Goal: Task Accomplishment & Management: Manage account settings

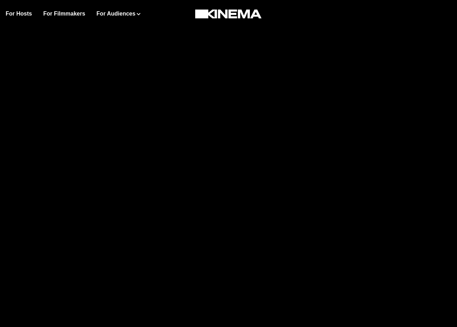
click at [227, 62] on div at bounding box center [228, 141] width 457 height 282
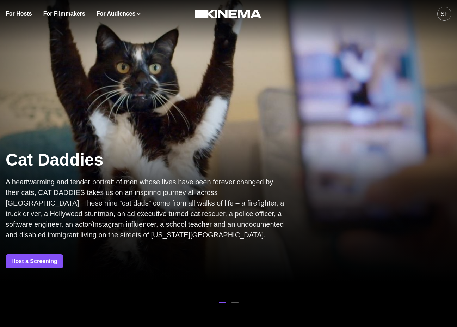
click at [443, 14] on div "SF" at bounding box center [444, 14] width 7 height 8
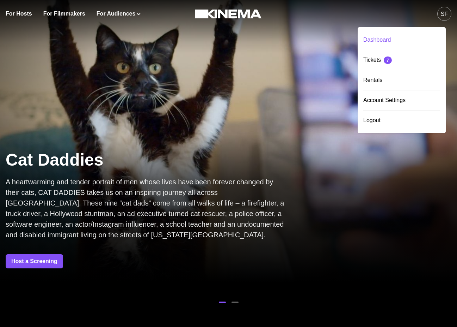
click at [389, 37] on div "Dashboard" at bounding box center [402, 40] width 77 height 20
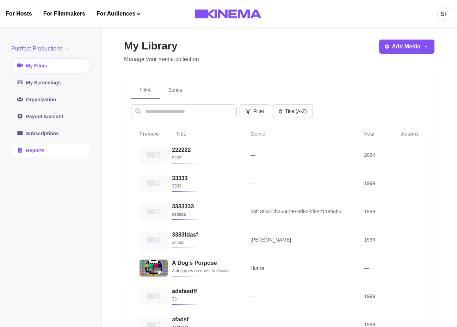
click at [35, 152] on link "Reports" at bounding box center [50, 150] width 79 height 14
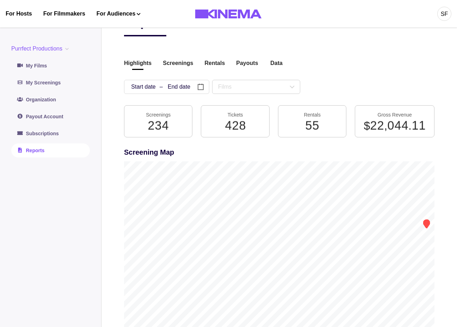
scroll to position [26, 0]
click at [171, 62] on button "Screenings" at bounding box center [178, 64] width 30 height 10
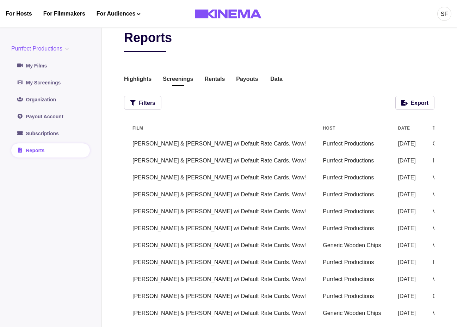
scroll to position [8, 0]
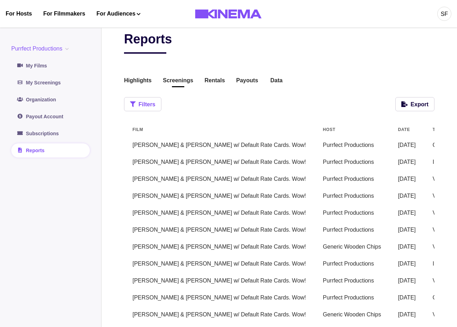
click at [129, 106] on button "Filters" at bounding box center [142, 104] width 37 height 14
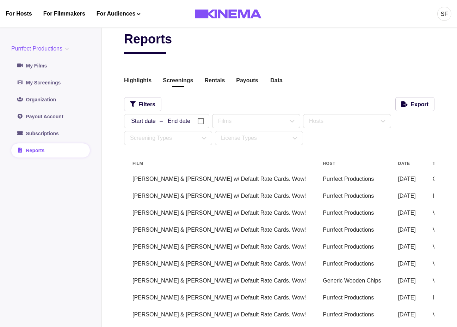
click at [390, 202] on td "09/25/2025" at bounding box center [407, 195] width 35 height 17
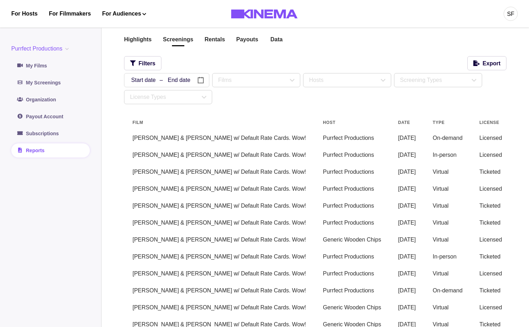
scroll to position [0, 0]
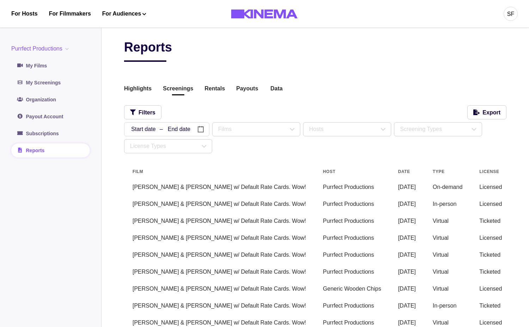
click at [170, 178] on td "[PERSON_NAME] & [PERSON_NAME] w/ Default Rate Cards. Wow!" at bounding box center [219, 186] width 190 height 17
click at [170, 186] on td "[PERSON_NAME] & [PERSON_NAME] w/ Default Rate Cards. Wow!" at bounding box center [219, 186] width 190 height 17
click at [316, 232] on td "Purrfect Productions" at bounding box center [352, 237] width 75 height 17
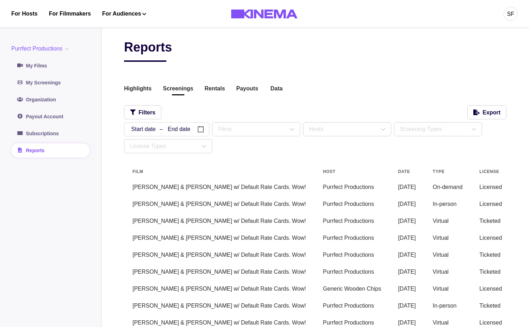
click at [425, 194] on td "On-demand" at bounding box center [448, 186] width 47 height 17
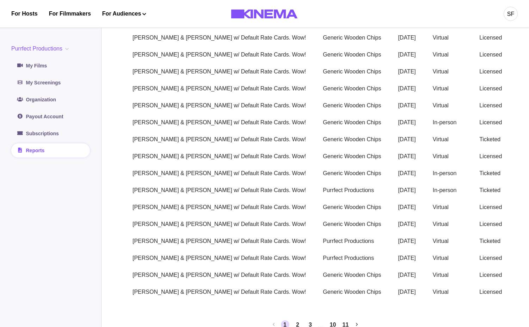
scroll to position [492, 0]
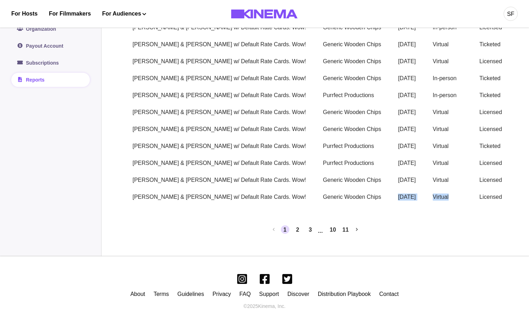
drag, startPoint x: 377, startPoint y: 202, endPoint x: 322, endPoint y: 196, distance: 56.0
click at [322, 196] on tr "Allan & Suzi w/ Default Rate Cards. Wow! Generic Wooden Chips 07/17/2025 Virtua…" at bounding box center [428, 196] width 608 height 17
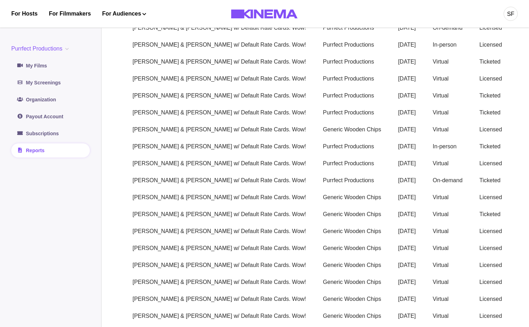
scroll to position [30, 0]
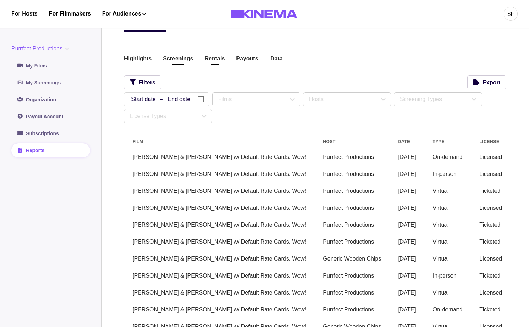
click at [205, 63] on button "Rentals" at bounding box center [215, 59] width 20 height 10
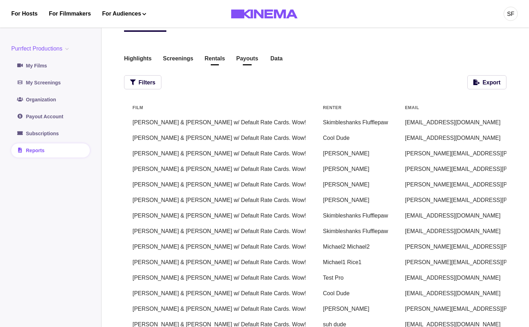
click at [248, 61] on button "Payouts" at bounding box center [247, 59] width 22 height 10
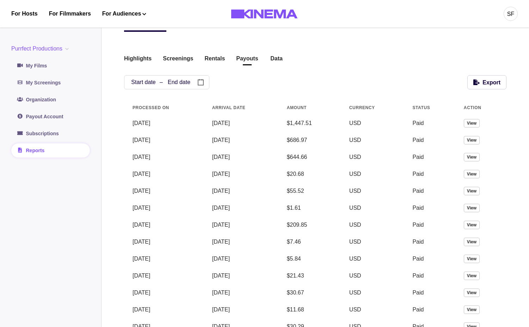
click at [457, 124] on td "View" at bounding box center [481, 123] width 51 height 17
click at [457, 123] on button "View" at bounding box center [472, 123] width 16 height 8
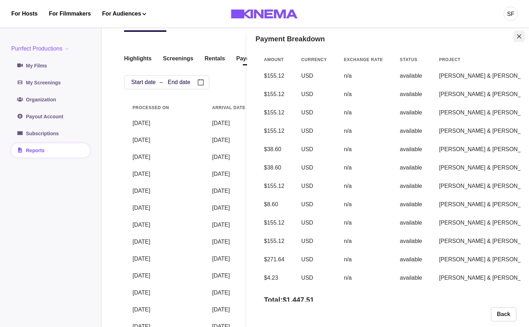
click at [457, 39] on button "Close" at bounding box center [519, 36] width 11 height 11
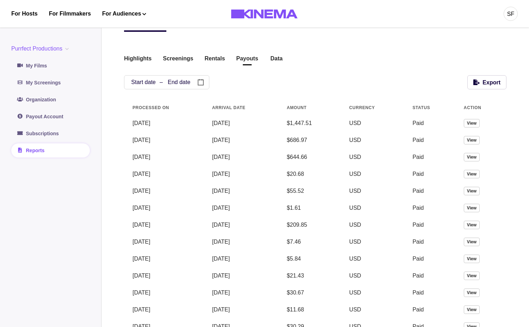
click at [276, 59] on button "Data" at bounding box center [277, 59] width 14 height 10
click at [360, 34] on div "Reports Highlights Screenings Rentals Payouts Data Beta Contact us for audience…" at bounding box center [315, 330] width 383 height 641
click at [126, 62] on button "Highlights" at bounding box center [138, 59] width 28 height 10
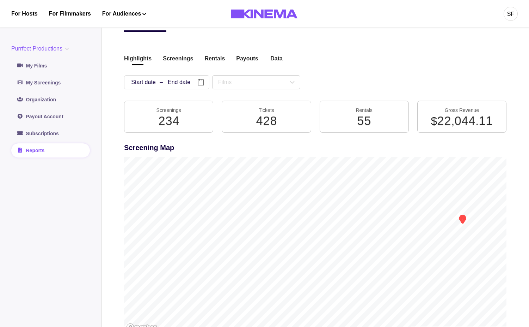
click at [37, 90] on div "Purrfect Productions Purrfect Productions International Payments Test Purrfect …" at bounding box center [50, 100] width 79 height 113
click at [36, 88] on link "My Screenings" at bounding box center [50, 82] width 79 height 14
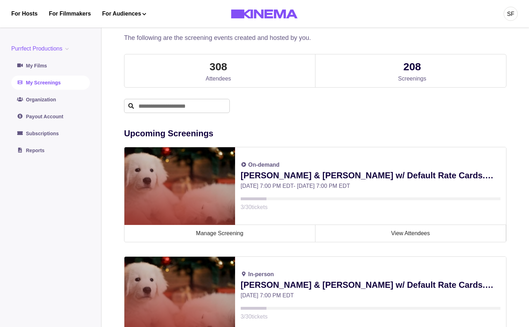
scroll to position [34, 0]
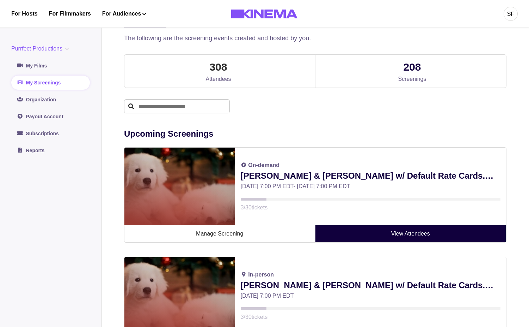
click at [354, 227] on link "View Attendees" at bounding box center [411, 233] width 191 height 17
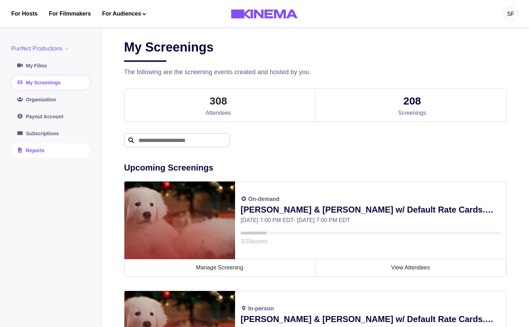
click at [55, 148] on link "Reports" at bounding box center [50, 150] width 79 height 14
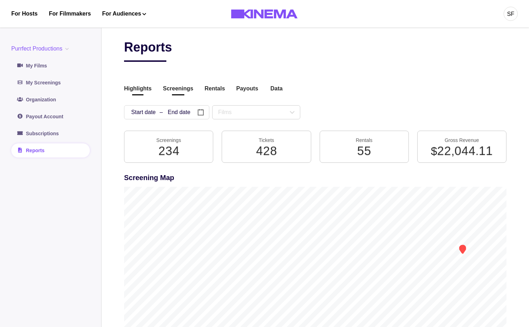
click at [175, 90] on button "Screenings" at bounding box center [178, 89] width 30 height 10
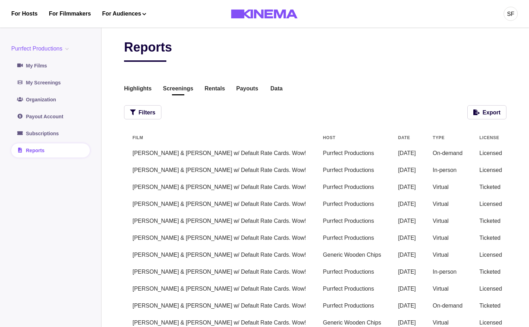
click at [245, 175] on td "[PERSON_NAME] & [PERSON_NAME] w/ Default Rate Cards. Wow!" at bounding box center [219, 170] width 190 height 17
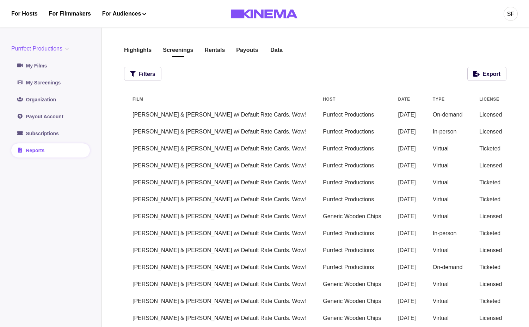
click at [315, 170] on td "Purrfect Productions" at bounding box center [352, 165] width 75 height 17
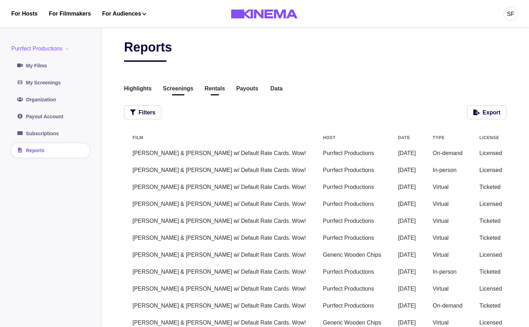
click at [211, 86] on button "Rentals" at bounding box center [215, 89] width 20 height 10
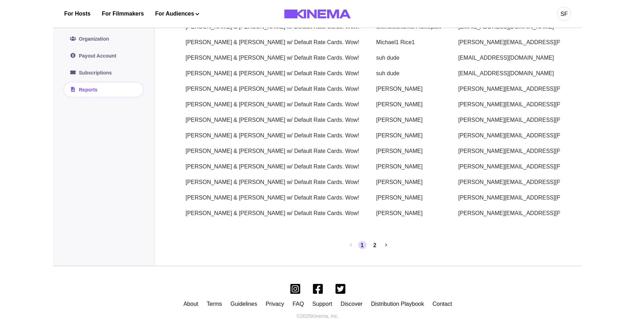
scroll to position [372, 0]
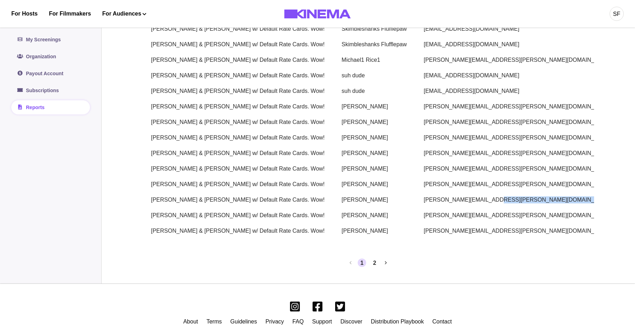
drag, startPoint x: 490, startPoint y: 217, endPoint x: 395, endPoint y: 216, distance: 94.2
click at [395, 207] on tr "Allan & Suzi w/ Default Rate Cards. Wow! Michael Rice michael.rice@kinema.com $…" at bounding box center [443, 200] width 602 height 16
drag, startPoint x: 395, startPoint y: 216, endPoint x: 514, endPoint y: 202, distance: 119.7
click at [457, 202] on tr "Allan & Suzi w/ Default Rate Cards. Wow! Michael Rice michael.rice@kinema.com $…" at bounding box center [443, 200] width 602 height 16
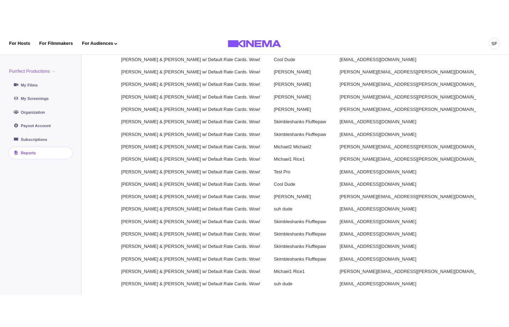
scroll to position [34, 0]
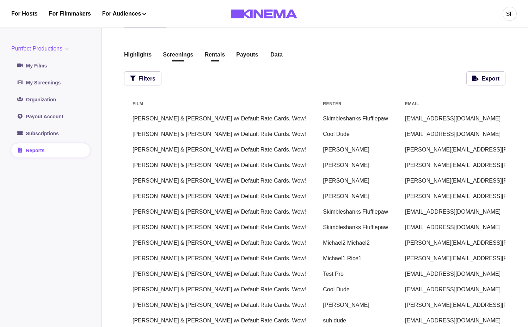
click at [182, 57] on button "Screenings" at bounding box center [178, 55] width 30 height 10
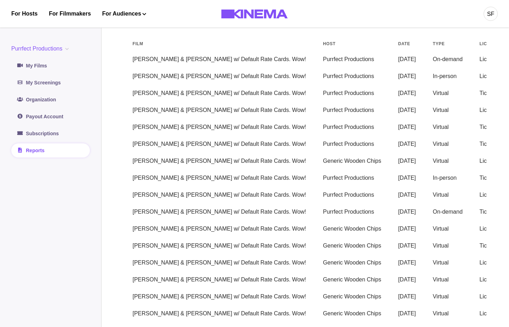
scroll to position [130, 0]
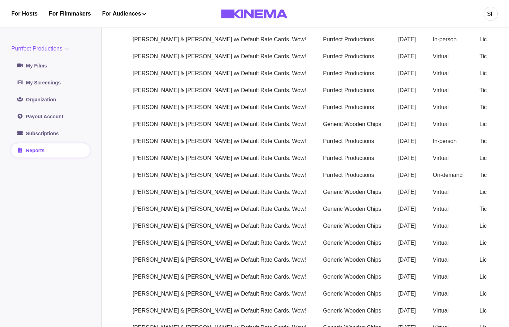
drag, startPoint x: 374, startPoint y: 161, endPoint x: 340, endPoint y: 162, distance: 34.2
click at [390, 162] on td "08/18/2025" at bounding box center [407, 158] width 35 height 17
click at [317, 172] on td "Purrfect Productions" at bounding box center [352, 174] width 75 height 17
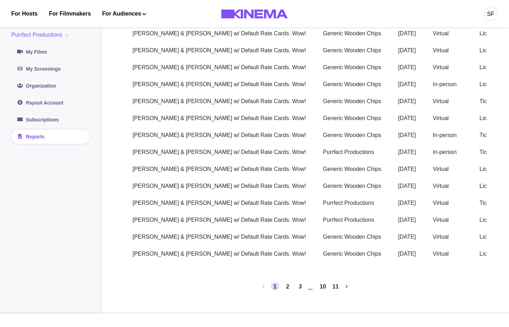
scroll to position [458, 0]
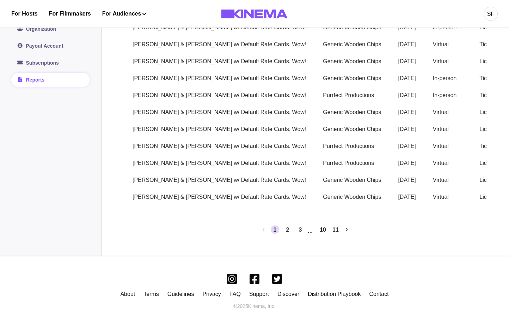
drag, startPoint x: 265, startPoint y: 208, endPoint x: 332, endPoint y: 208, distance: 66.7
click at [332, 208] on tr at bounding box center [428, 209] width 608 height 8
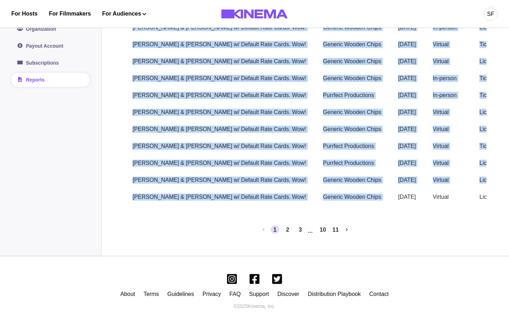
drag, startPoint x: 348, startPoint y: 193, endPoint x: 571, endPoint y: 217, distance: 223.9
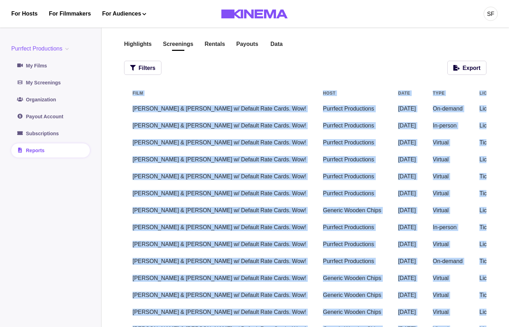
scroll to position [32, 0]
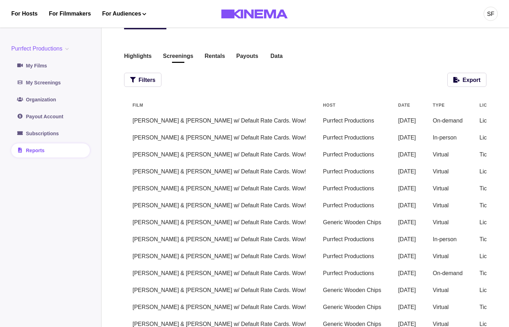
click at [149, 51] on div "Reports Highlights Screenings Rentals Payouts Data Beta Contact us for audience…" at bounding box center [305, 330] width 363 height 647
click at [145, 53] on button "Highlights" at bounding box center [138, 57] width 28 height 10
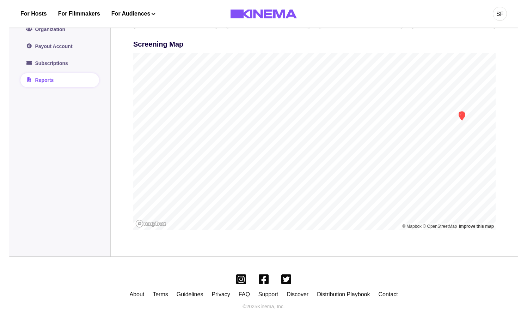
scroll to position [0, 0]
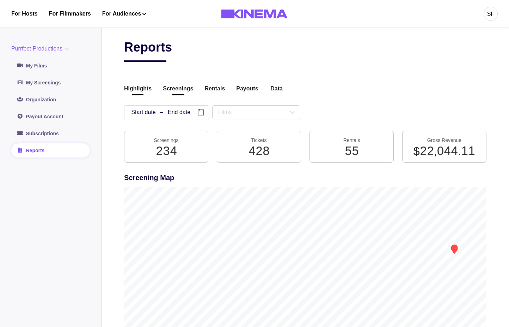
click at [175, 88] on button "Screenings" at bounding box center [178, 89] width 30 height 10
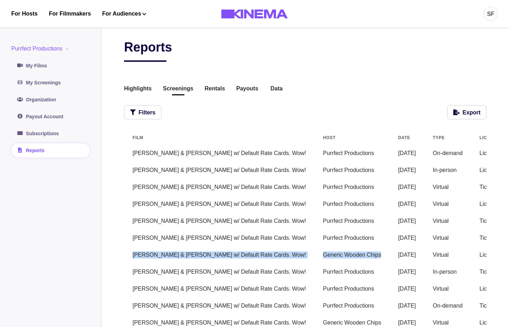
drag, startPoint x: 294, startPoint y: 262, endPoint x: 453, endPoint y: 241, distance: 159.3
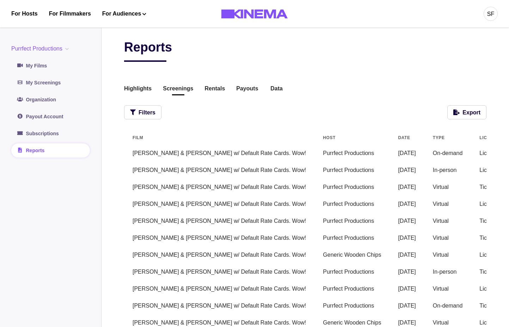
click at [457, 202] on td "Licensed" at bounding box center [491, 203] width 40 height 17
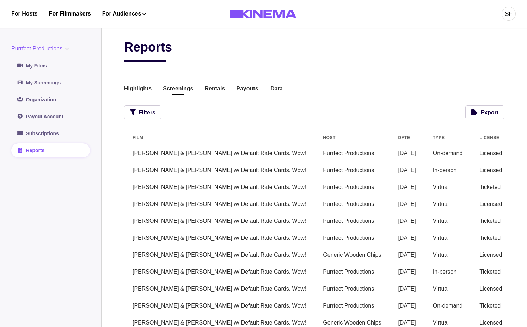
click at [457, 180] on td "Ticketed" at bounding box center [491, 186] width 40 height 17
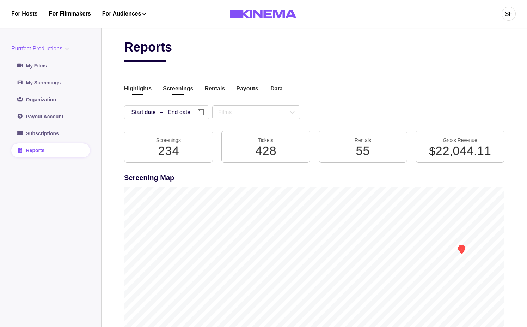
click at [179, 85] on button "Screenings" at bounding box center [178, 89] width 30 height 10
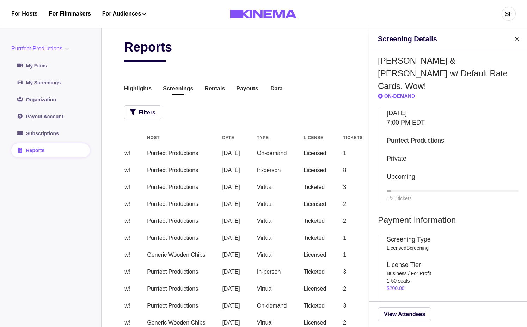
click at [325, 127] on div "Screening Details Allan & Suzi w/ Default Rate Cards. Wow! On-demand Thursday S…" at bounding box center [263, 163] width 527 height 327
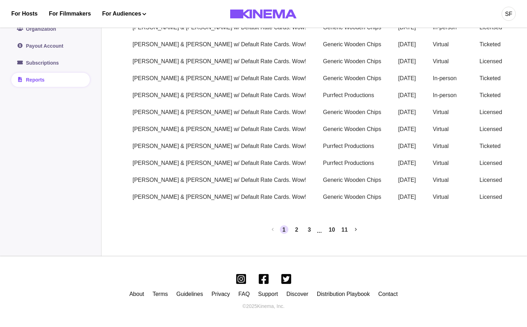
scroll to position [0, 176]
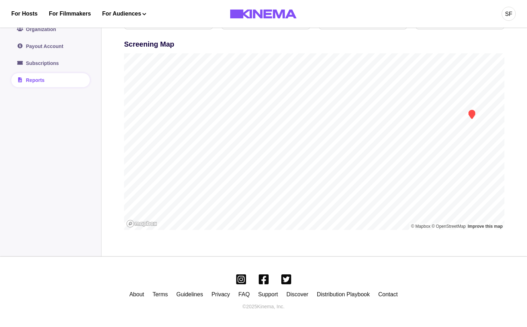
scroll to position [32, 0]
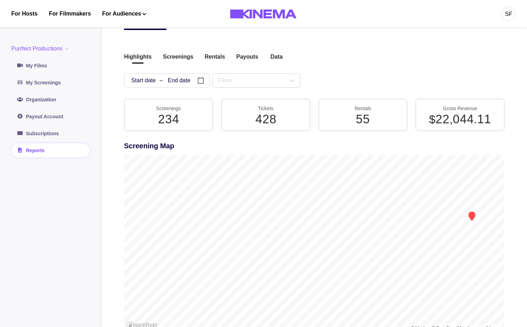
click at [186, 52] on div "Reports Highlights Screenings Rentals Payouts Data Beta Contact us for audience…" at bounding box center [314, 174] width 381 height 333
click at [185, 56] on button "Screenings" at bounding box center [178, 58] width 30 height 10
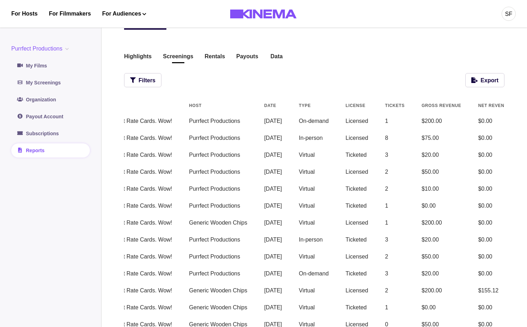
scroll to position [0, 176]
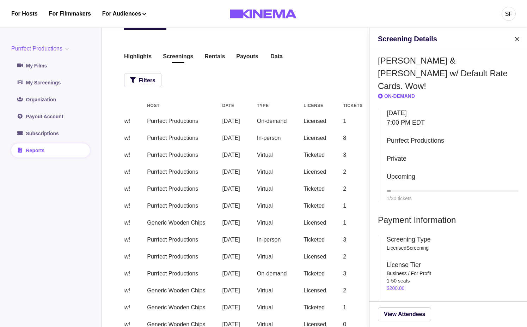
click at [323, 82] on div "Screening Details Allan & Suzi w/ Default Rate Cards. Wow! On-demand Thursday S…" at bounding box center [263, 163] width 527 height 327
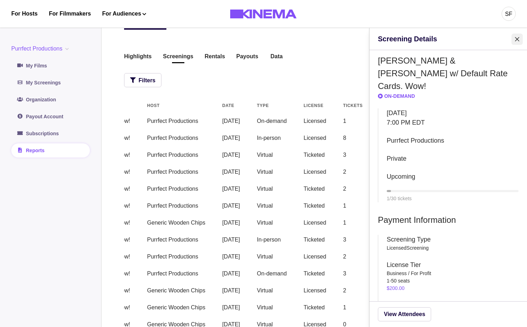
click at [515, 35] on button "Close" at bounding box center [517, 39] width 11 height 11
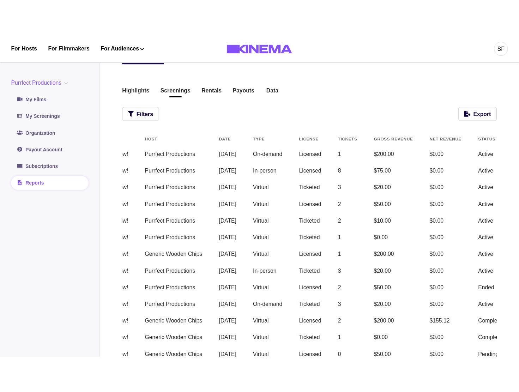
scroll to position [0, 0]
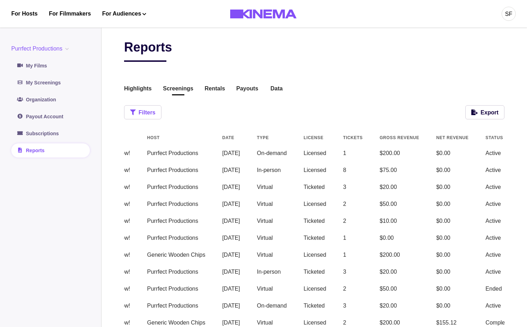
click at [156, 115] on button "Filters" at bounding box center [142, 112] width 37 height 14
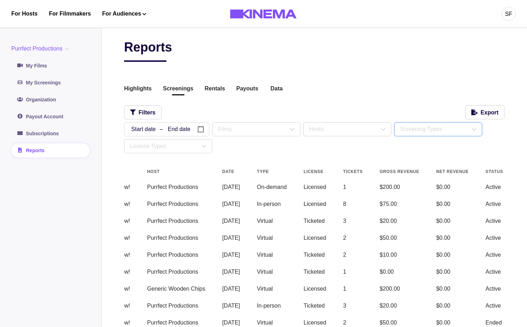
click at [415, 132] on div "Screening Types" at bounding box center [435, 129] width 70 height 8
click at [357, 124] on div "Hosts" at bounding box center [347, 128] width 87 height 13
click at [291, 123] on div "Films" at bounding box center [256, 128] width 87 height 13
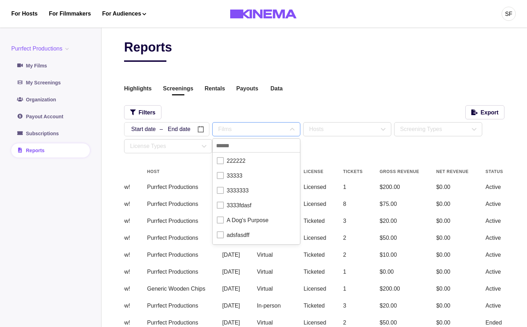
click at [220, 122] on div "Films" at bounding box center [256, 128] width 87 height 13
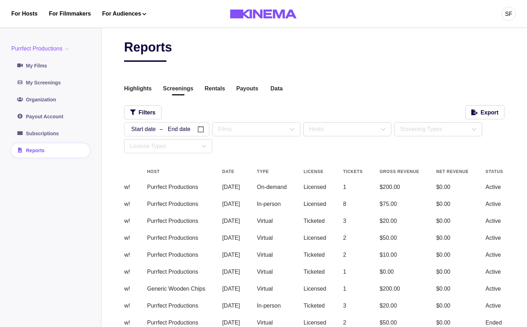
click at [170, 126] on button "button" at bounding box center [159, 129] width 71 height 14
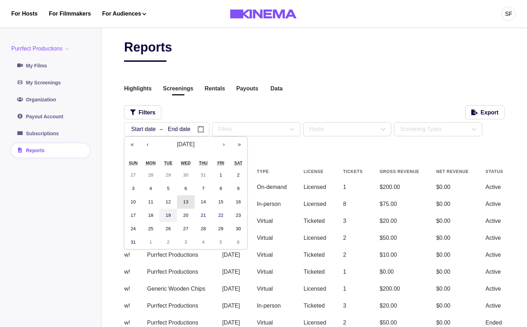
click at [189, 207] on button "13" at bounding box center [186, 201] width 18 height 13
click at [203, 221] on button "21" at bounding box center [204, 214] width 18 height 13
type input "*"
type input "**"
type input "****"
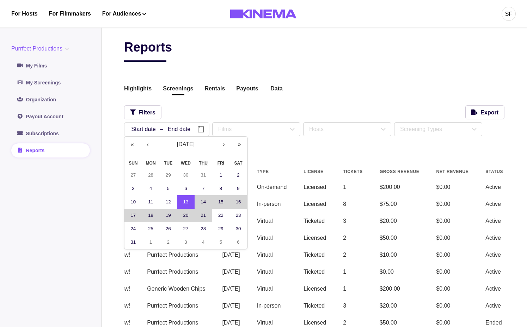
type input "*"
type input "**"
type input "****"
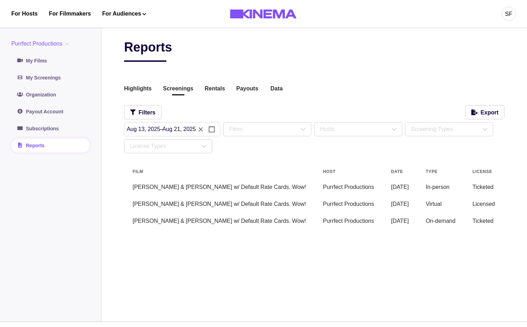
click at [172, 119] on div "Filters Export" at bounding box center [314, 112] width 381 height 14
click at [153, 127] on button "button" at bounding box center [159, 129] width 71 height 14
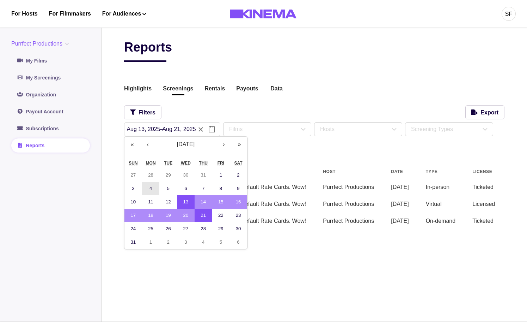
click at [151, 187] on abbr "4" at bounding box center [151, 188] width 2 height 5
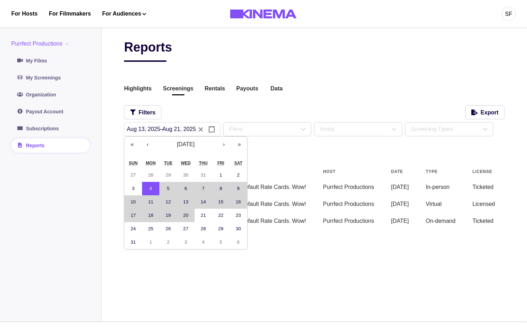
click at [191, 219] on button "20" at bounding box center [186, 214] width 18 height 13
type input "*"
type input "**"
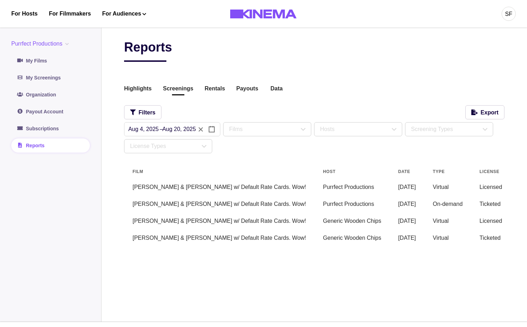
click at [176, 128] on button "button" at bounding box center [159, 129] width 71 height 14
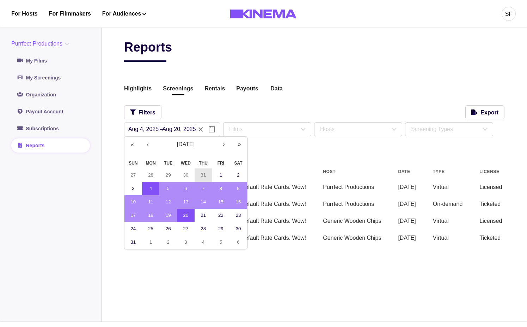
click at [201, 177] on abbr "31" at bounding box center [203, 174] width 5 height 5
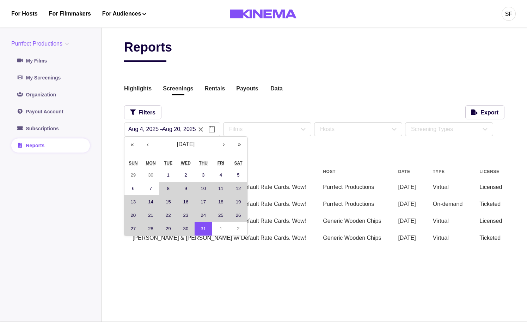
click at [161, 185] on button "8" at bounding box center [168, 188] width 18 height 13
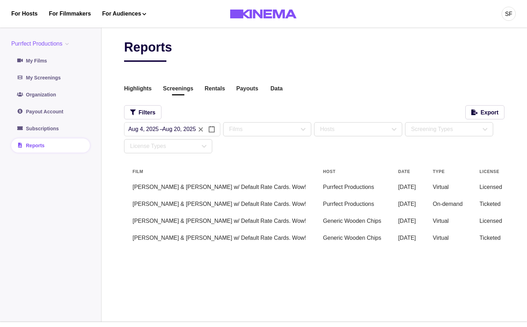
type input "*"
type input "**"
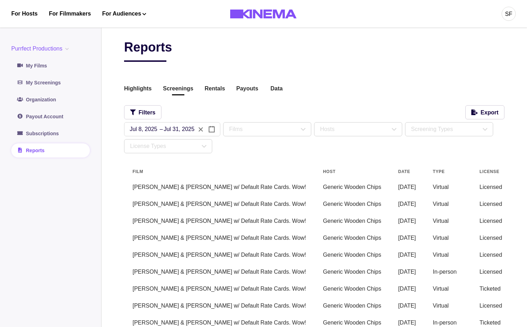
click at [172, 128] on button "button" at bounding box center [159, 129] width 71 height 14
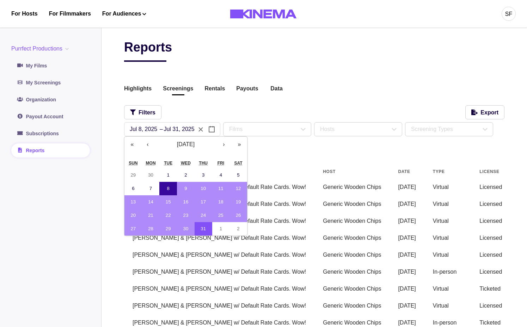
click at [167, 182] on button "8" at bounding box center [168, 188] width 18 height 13
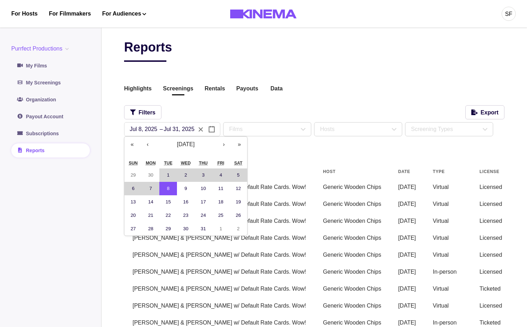
click at [167, 175] on button "1" at bounding box center [168, 174] width 18 height 13
type input "*"
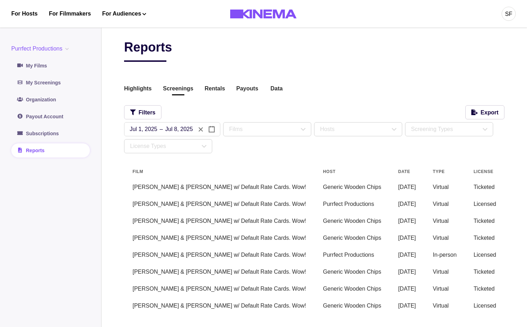
click at [160, 128] on button "button" at bounding box center [159, 129] width 71 height 14
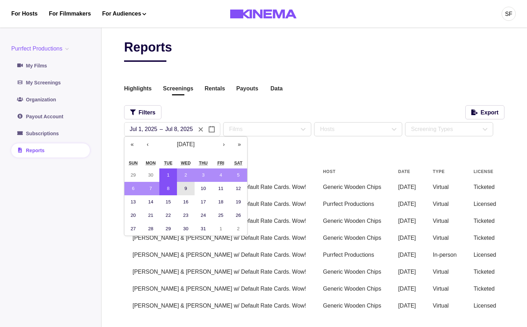
click at [182, 188] on button "9" at bounding box center [186, 188] width 18 height 13
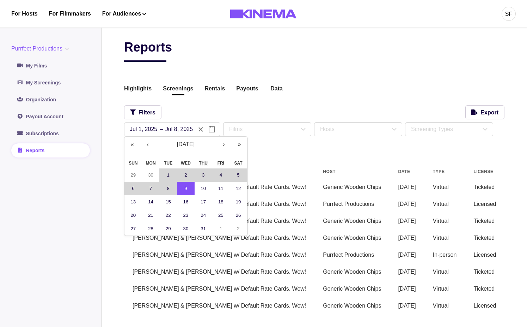
click at [168, 179] on button "1" at bounding box center [168, 174] width 18 height 13
type input "*"
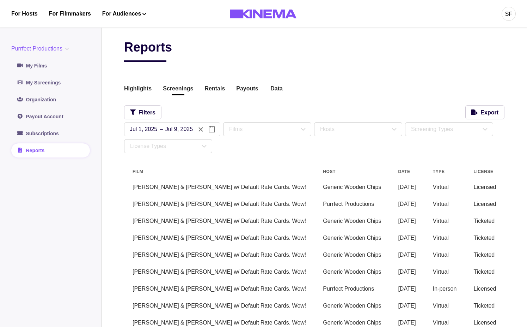
click at [143, 133] on button "button" at bounding box center [159, 129] width 71 height 14
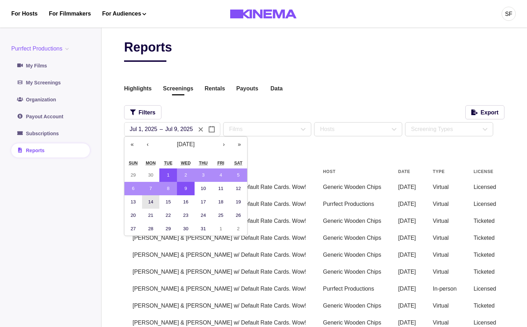
click at [149, 203] on abbr "14" at bounding box center [150, 201] width 5 height 5
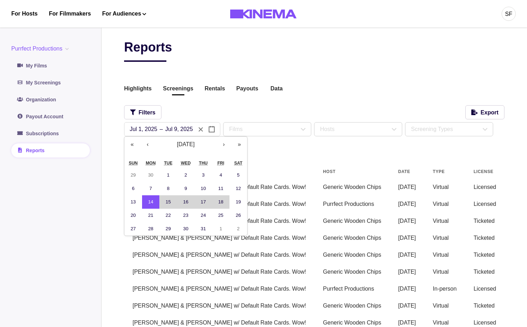
click at [215, 204] on button "18" at bounding box center [221, 201] width 18 height 13
type input "**"
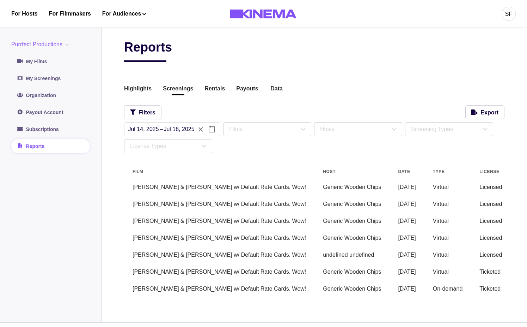
click at [174, 131] on button "button" at bounding box center [159, 129] width 71 height 14
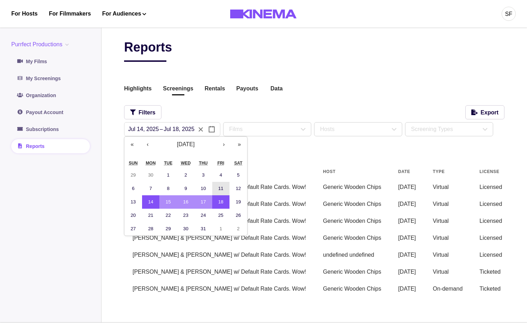
click at [219, 192] on button "11" at bounding box center [221, 188] width 18 height 13
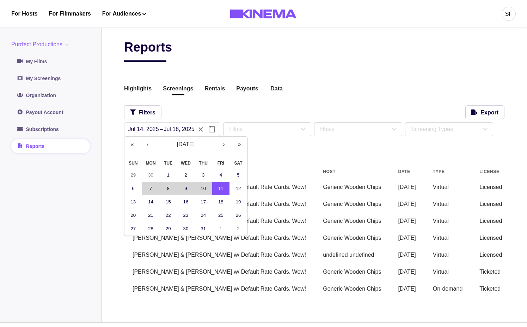
click at [156, 189] on button "7" at bounding box center [151, 188] width 18 height 13
type input "*"
type input "**"
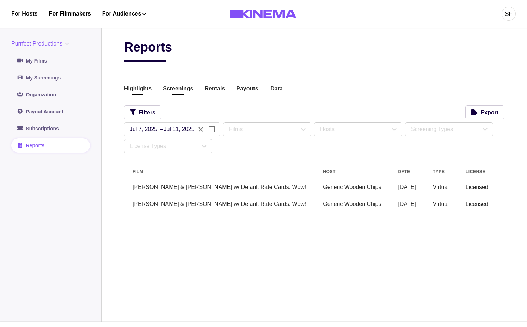
click at [140, 86] on button "Highlights" at bounding box center [138, 89] width 28 height 10
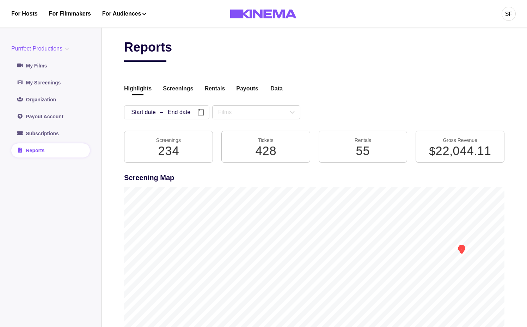
click at [163, 114] on button "button" at bounding box center [159, 112] width 71 height 14
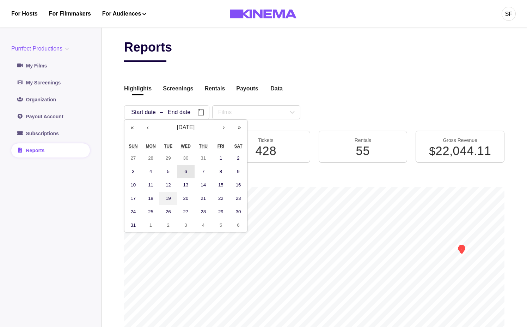
click at [180, 165] on button "6" at bounding box center [186, 171] width 18 height 13
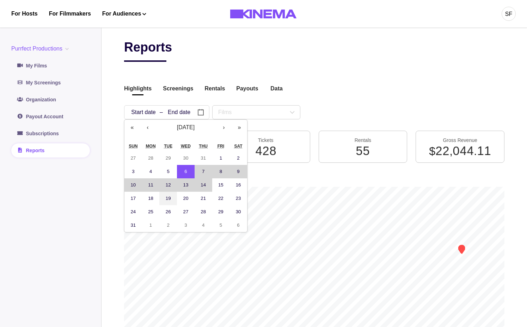
click at [212, 187] on button "14" at bounding box center [204, 184] width 18 height 13
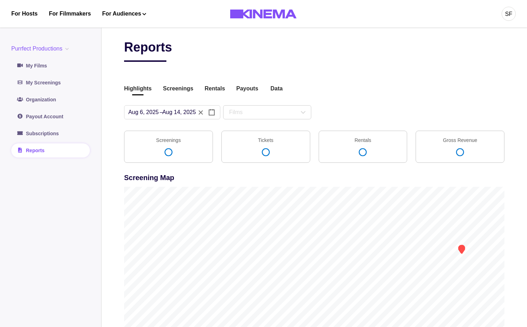
type input "*"
type input "****"
type input "*"
type input "**"
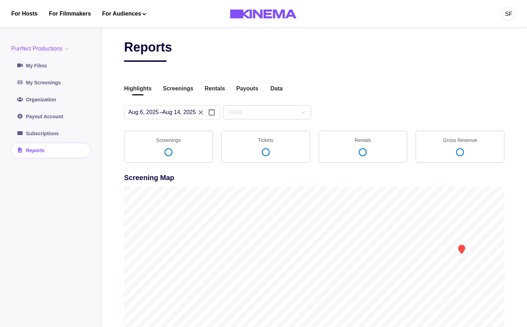
type input "****"
click at [174, 114] on button "button" at bounding box center [159, 112] width 71 height 14
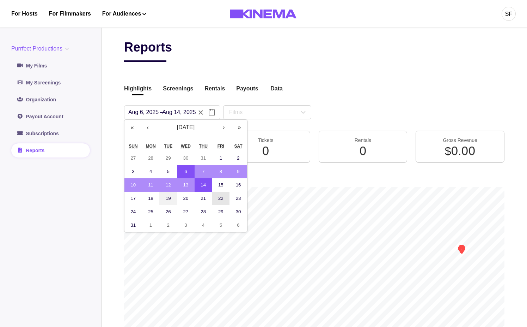
click at [215, 196] on button "22" at bounding box center [221, 198] width 18 height 13
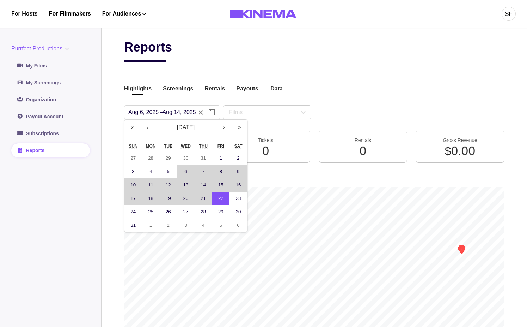
click at [181, 174] on button "6" at bounding box center [186, 171] width 18 height 13
type input "**"
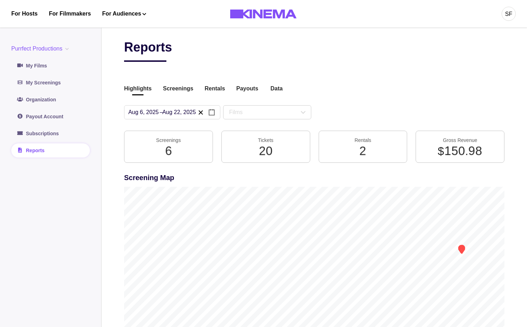
click at [199, 113] on icon "button" at bounding box center [201, 112] width 7 height 7
click at [155, 111] on button "button" at bounding box center [159, 112] width 71 height 14
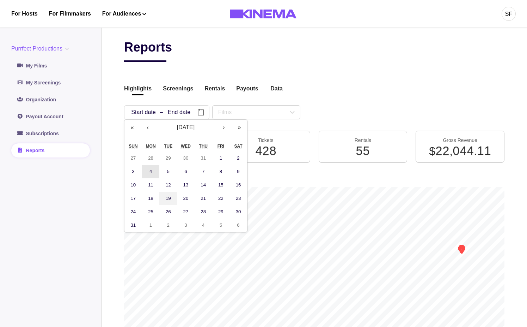
click at [152, 171] on abbr "4" at bounding box center [151, 171] width 2 height 5
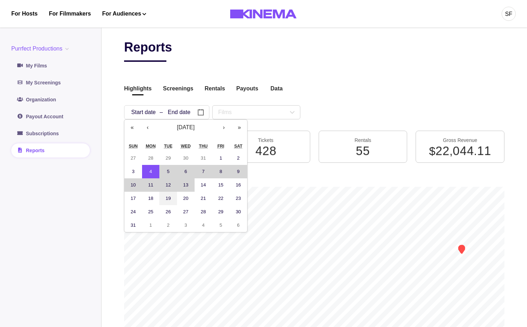
click at [185, 185] on abbr "13" at bounding box center [185, 184] width 5 height 5
type input "*"
type input "****"
type input "*"
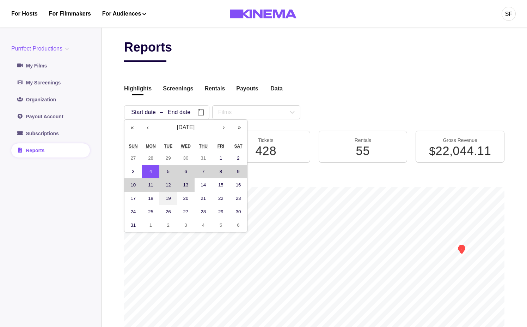
type input "**"
type input "****"
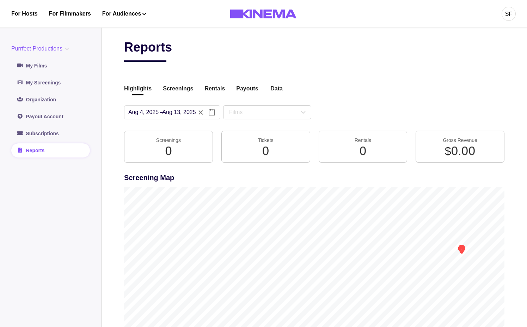
click at [183, 107] on button "button" at bounding box center [159, 112] width 71 height 14
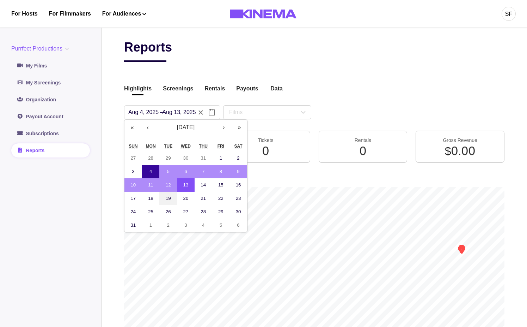
click at [155, 168] on button "4" at bounding box center [151, 171] width 18 height 13
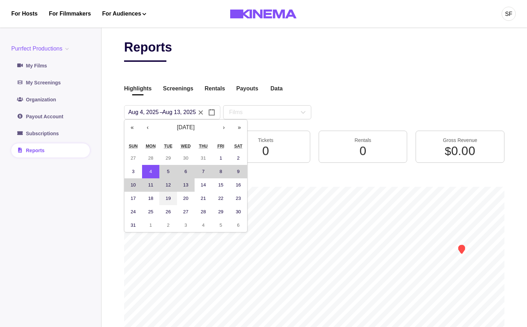
click at [185, 185] on abbr "13" at bounding box center [185, 184] width 5 height 5
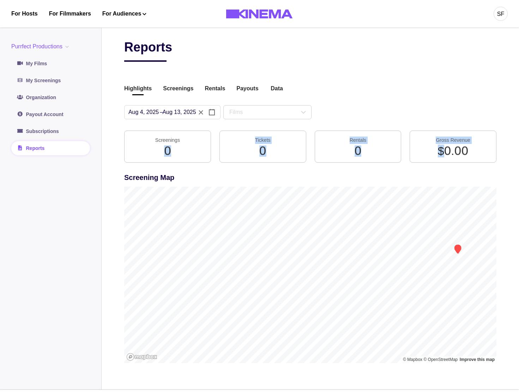
drag, startPoint x: 441, startPoint y: 152, endPoint x: 136, endPoint y: 146, distance: 305.1
click at [145, 145] on div "Screenings 0 1 2 3 4 5 6 7 8 9 0 Tickets 0 1 2 3 4 5 6 7 8 9 0 Rentals 0 1 2 3 …" at bounding box center [310, 146] width 372 height 32
click at [136, 145] on section "0 1 2 3 4 5 6 7 8 9 0" at bounding box center [167, 150] width 69 height 11
drag, startPoint x: 137, startPoint y: 144, endPoint x: 479, endPoint y: 152, distance: 342.2
click at [479, 152] on div "Screenings 0 1 2 3 4 5 6 7 8 9 0 Tickets 0 1 2 3 4 5 6 7 8 9 0 Rentals 0 1 2 3 …" at bounding box center [310, 146] width 372 height 32
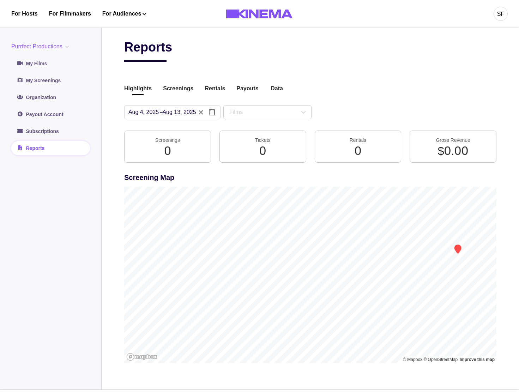
click at [480, 153] on section "$ 0 1 2 3 4 5 6 7 8 9 0 . 0 1 2 3 4 5 6 7 8 9 0 0 1 2 3 4 5 6 7 8 9 0" at bounding box center [452, 150] width 69 height 11
drag, startPoint x: 353, startPoint y: 144, endPoint x: 137, endPoint y: 148, distance: 215.5
click at [137, 142] on div "Screenings 0 1 2 3 4 5 6 7 8 9 0 Tickets 0 1 2 3 4 5 6 7 8 9 0 Rentals 0 1 2 3 …" at bounding box center [310, 146] width 372 height 32
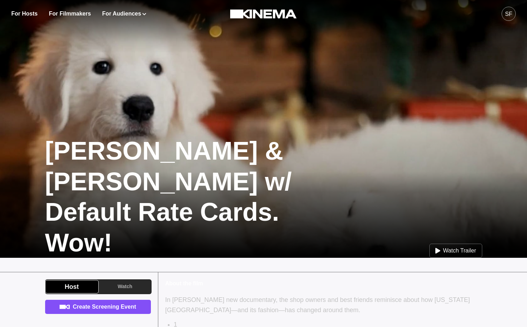
scroll to position [90, 0]
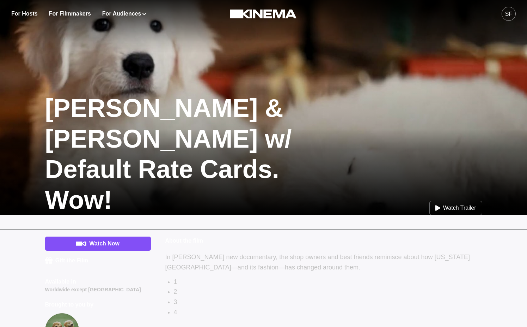
scroll to position [74, 0]
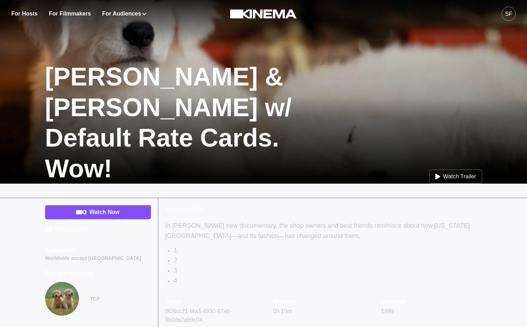
click at [504, 21] on button "SF" at bounding box center [509, 14] width 14 height 28
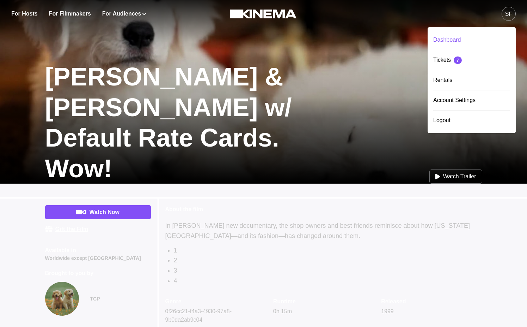
click at [466, 36] on div "Dashboard" at bounding box center [471, 40] width 77 height 20
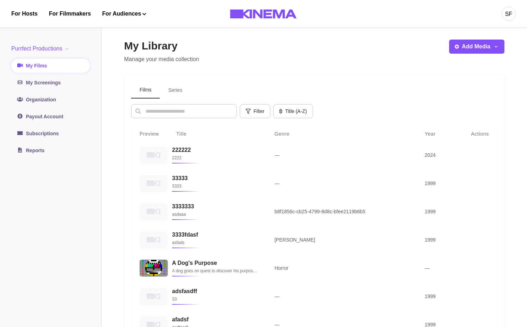
click at [79, 74] on div "Purrfect Productions Purrfect Productions International Payments Test Purrfect …" at bounding box center [50, 100] width 79 height 113
click at [63, 79] on link "My Screenings" at bounding box center [50, 82] width 79 height 14
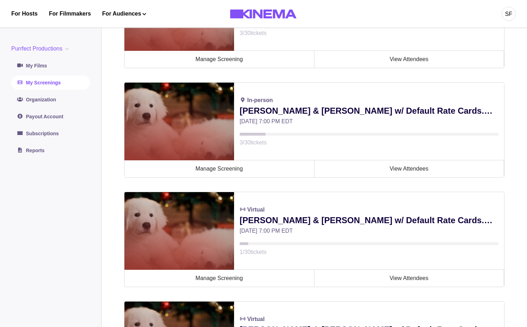
scroll to position [224, 0]
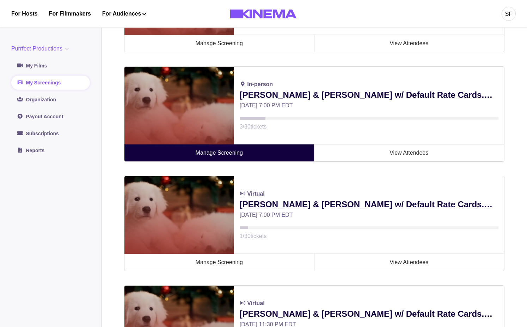
click at [244, 159] on link "Manage Screening" at bounding box center [220, 152] width 190 height 17
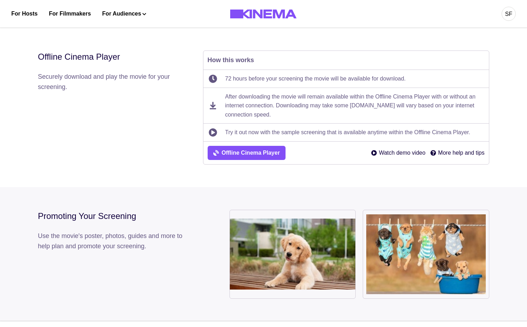
scroll to position [254, 0]
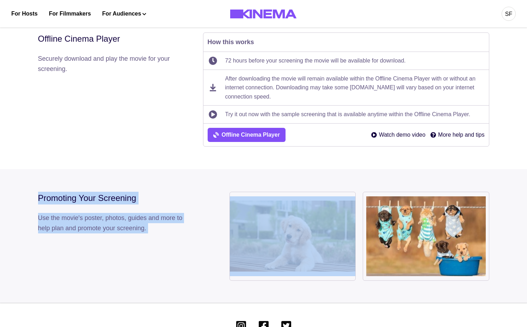
drag, startPoint x: 31, startPoint y: 191, endPoint x: 224, endPoint y: 267, distance: 207.5
click at [224, 267] on div "Promoting Your Screening Use the movie's poster, photos, guides and more to hel…" at bounding box center [263, 236] width 527 height 134
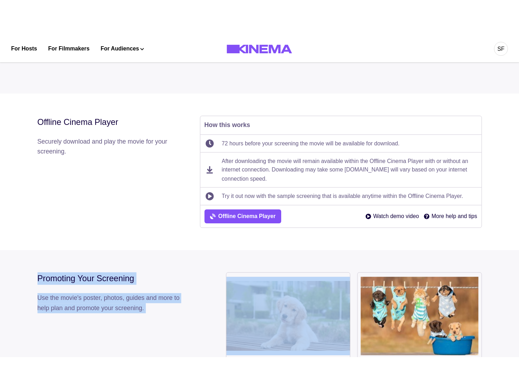
scroll to position [193, 0]
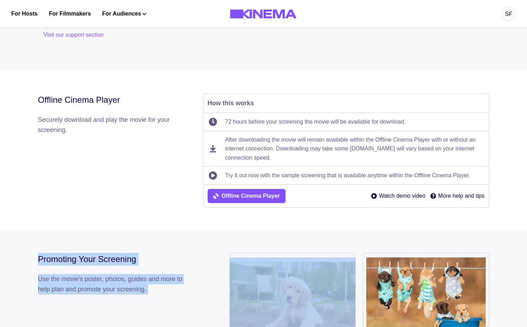
click at [503, 11] on div "SF" at bounding box center [509, 14] width 14 height 14
click at [456, 34] on div "Dashboard" at bounding box center [471, 40] width 77 height 20
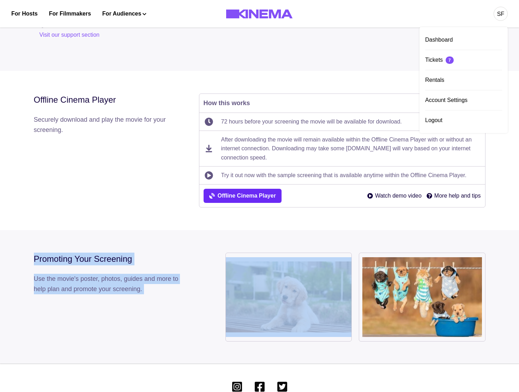
scroll to position [0, 0]
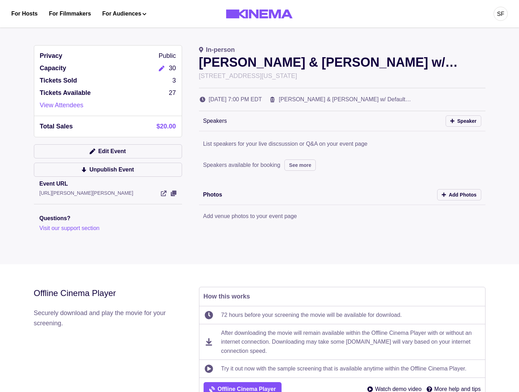
click at [357, 157] on div "Speakers Speaker List speakers for your live discsussion or Q&A on your event p…" at bounding box center [342, 141] width 286 height 60
click at [492, 22] on div "SF" at bounding box center [408, 14] width 199 height 28
click at [493, 20] on button "SF" at bounding box center [500, 14] width 14 height 28
drag, startPoint x: 404, startPoint y: 24, endPoint x: 328, endPoint y: 90, distance: 100.5
click at [404, 24] on div "SF" at bounding box center [408, 14] width 199 height 28
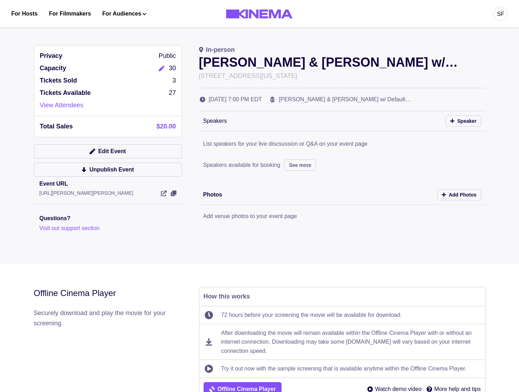
scroll to position [236, 0]
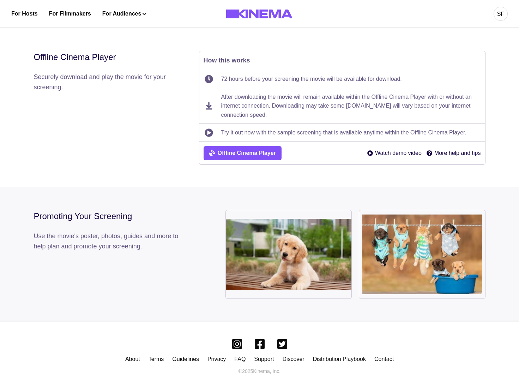
click at [147, 277] on div "Promoting Your Screening Use the movie's poster, photos, guides and more to hel…" at bounding box center [107, 254] width 146 height 89
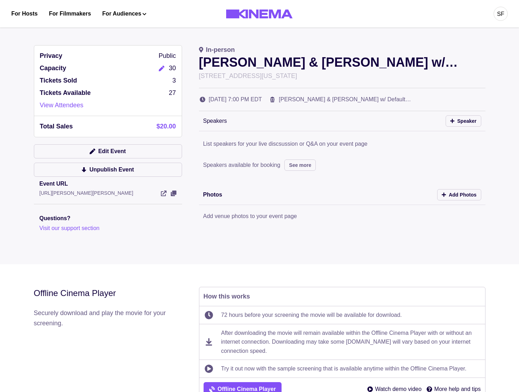
drag, startPoint x: 291, startPoint y: 33, endPoint x: 314, endPoint y: 36, distance: 22.8
click at [294, 33] on div "Privacy Public Capacity 30 Tickets Sold 3 Tickets Available 27 View Attendees T…" at bounding box center [259, 144] width 519 height 242
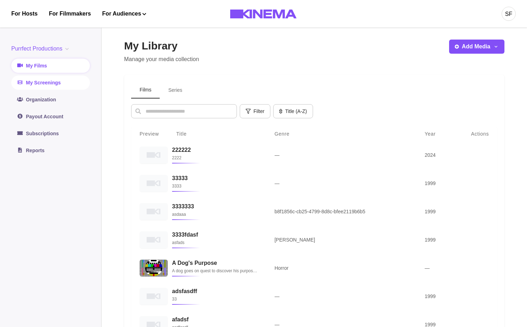
click at [42, 85] on link "My Screenings" at bounding box center [50, 82] width 79 height 14
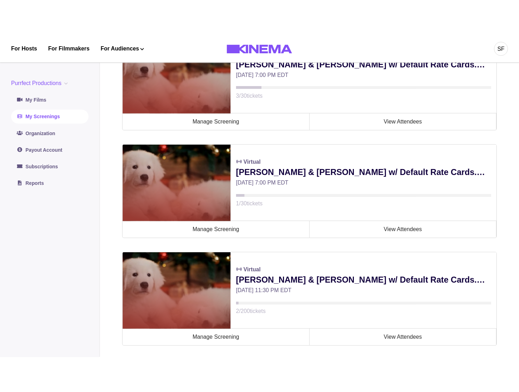
scroll to position [304, 0]
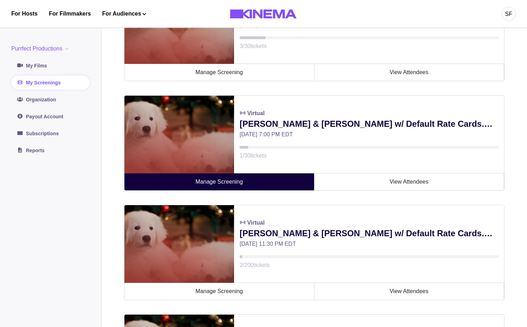
click at [236, 182] on link "Manage Screening" at bounding box center [220, 181] width 190 height 17
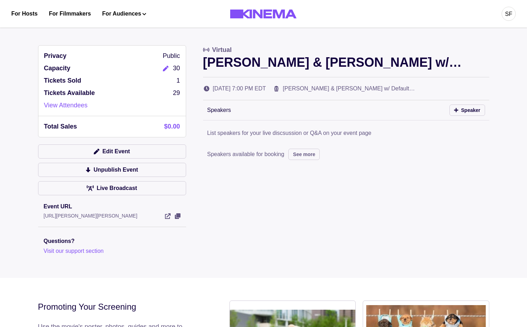
scroll to position [155, 0]
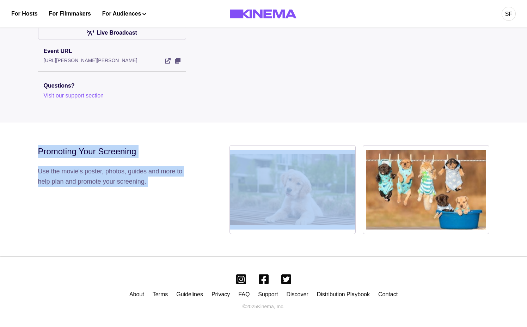
drag, startPoint x: 25, startPoint y: 143, endPoint x: 362, endPoint y: 221, distance: 345.8
click at [362, 221] on div "Promoting Your Screening Use the movie's poster, photos, guides and more to hel…" at bounding box center [263, 189] width 527 height 134
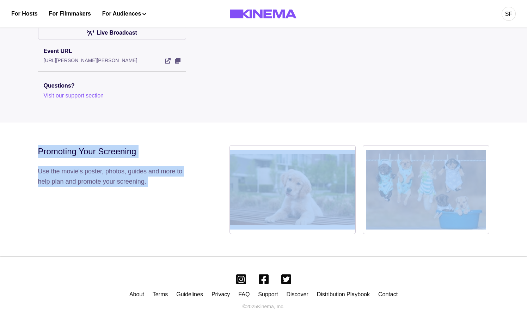
drag, startPoint x: 486, startPoint y: 228, endPoint x: 495, endPoint y: 239, distance: 14.5
click at [495, 239] on div "Promoting Your Screening Use the movie's poster, photos, guides and more to hel…" at bounding box center [263, 189] width 527 height 134
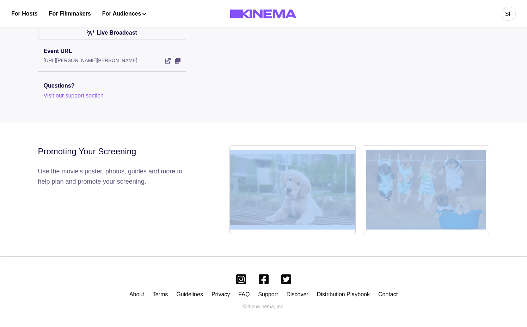
drag, startPoint x: 506, startPoint y: 244, endPoint x: 190, endPoint y: 203, distance: 318.0
click at [190, 203] on div "Promoting Your Screening Use the movie's poster, photos, guides and more to hel…" at bounding box center [263, 189] width 527 height 134
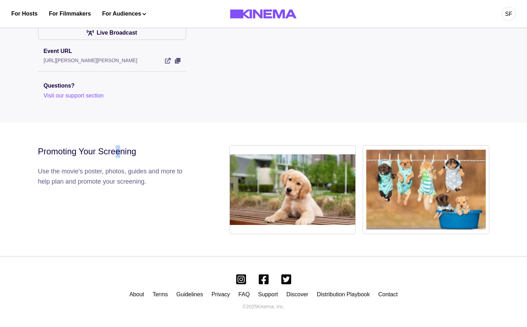
click at [119, 149] on div "Promoting Your Screening" at bounding box center [111, 151] width 146 height 13
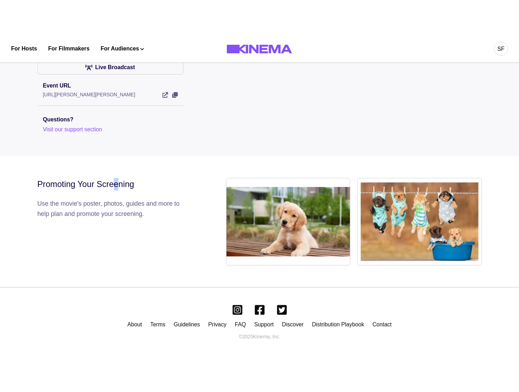
scroll to position [90, 0]
